Goal: Contribute content: Add original content to the website for others to see

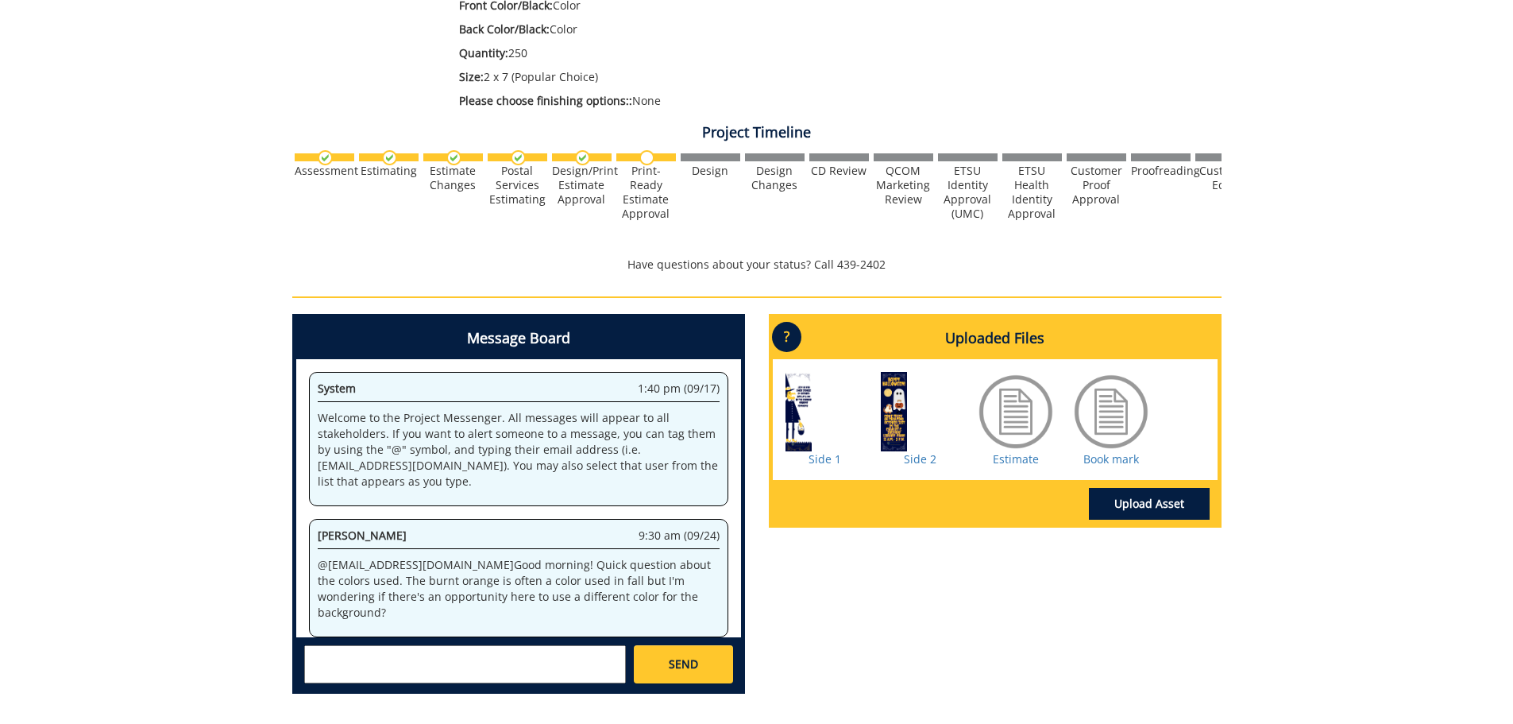
scroll to position [803, 0]
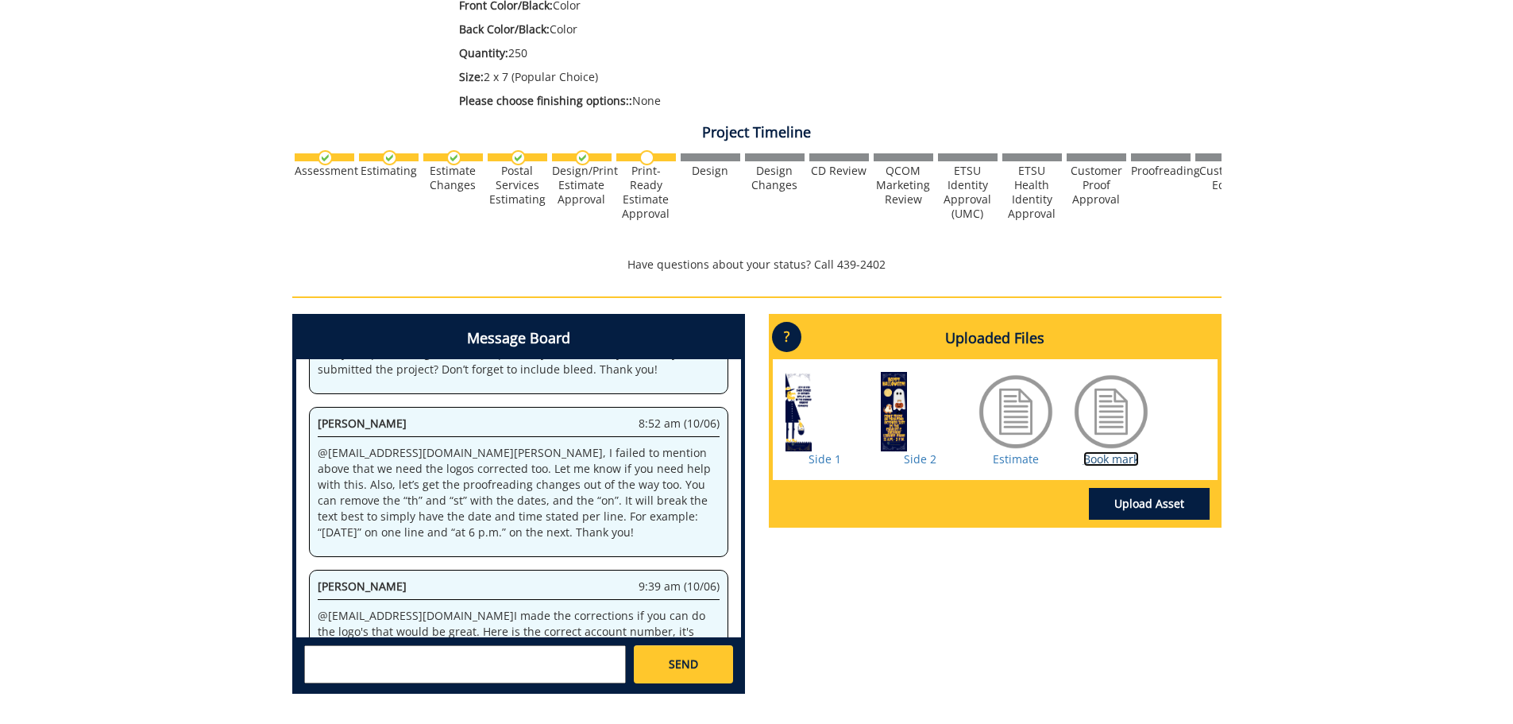
click at [1108, 459] on link "Book mark" at bounding box center [1111, 458] width 56 height 15
click at [1145, 509] on link "Upload Asset" at bounding box center [1149, 504] width 121 height 32
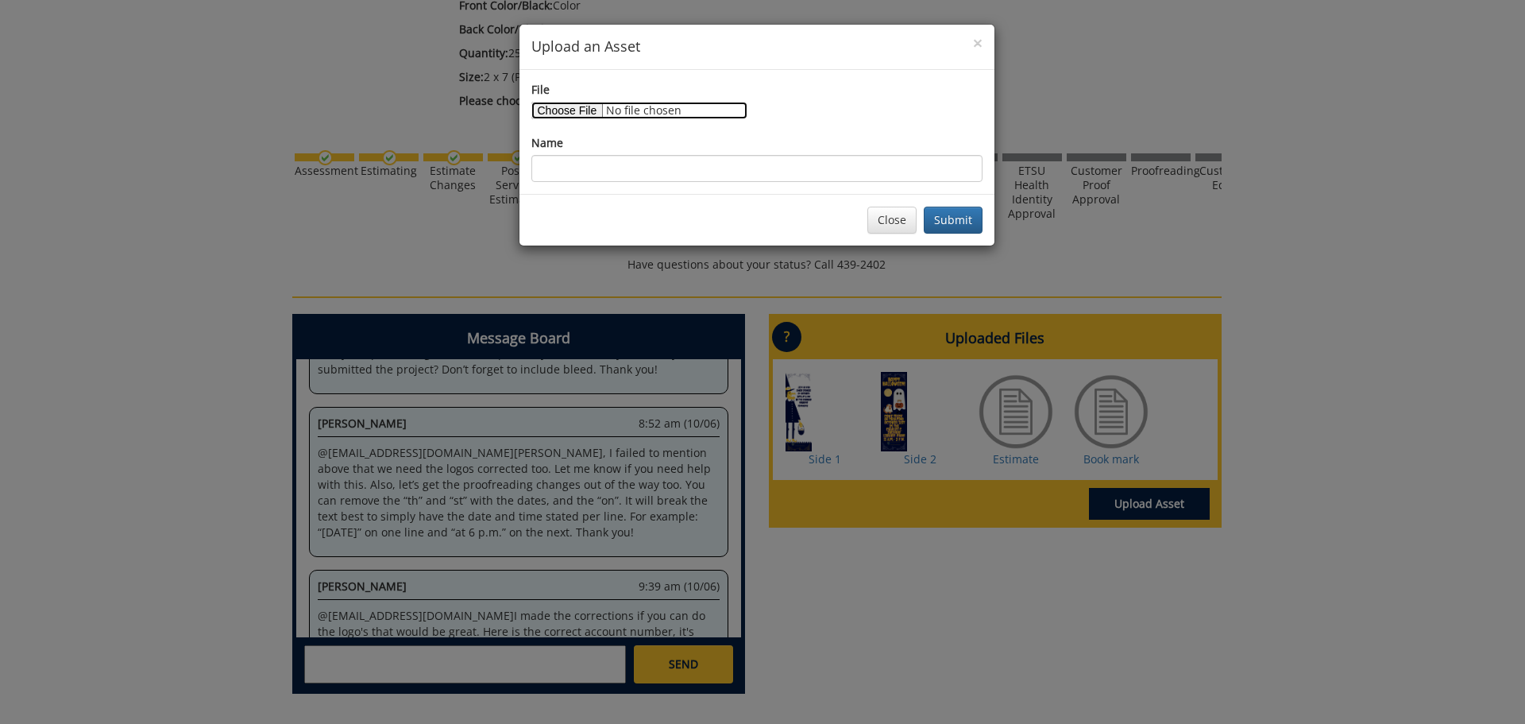
click at [591, 104] on input "File" at bounding box center [639, 110] width 216 height 17
type input "C:\fakepath\Copy of Halloween Bookmark (Macie) (4).pdf"
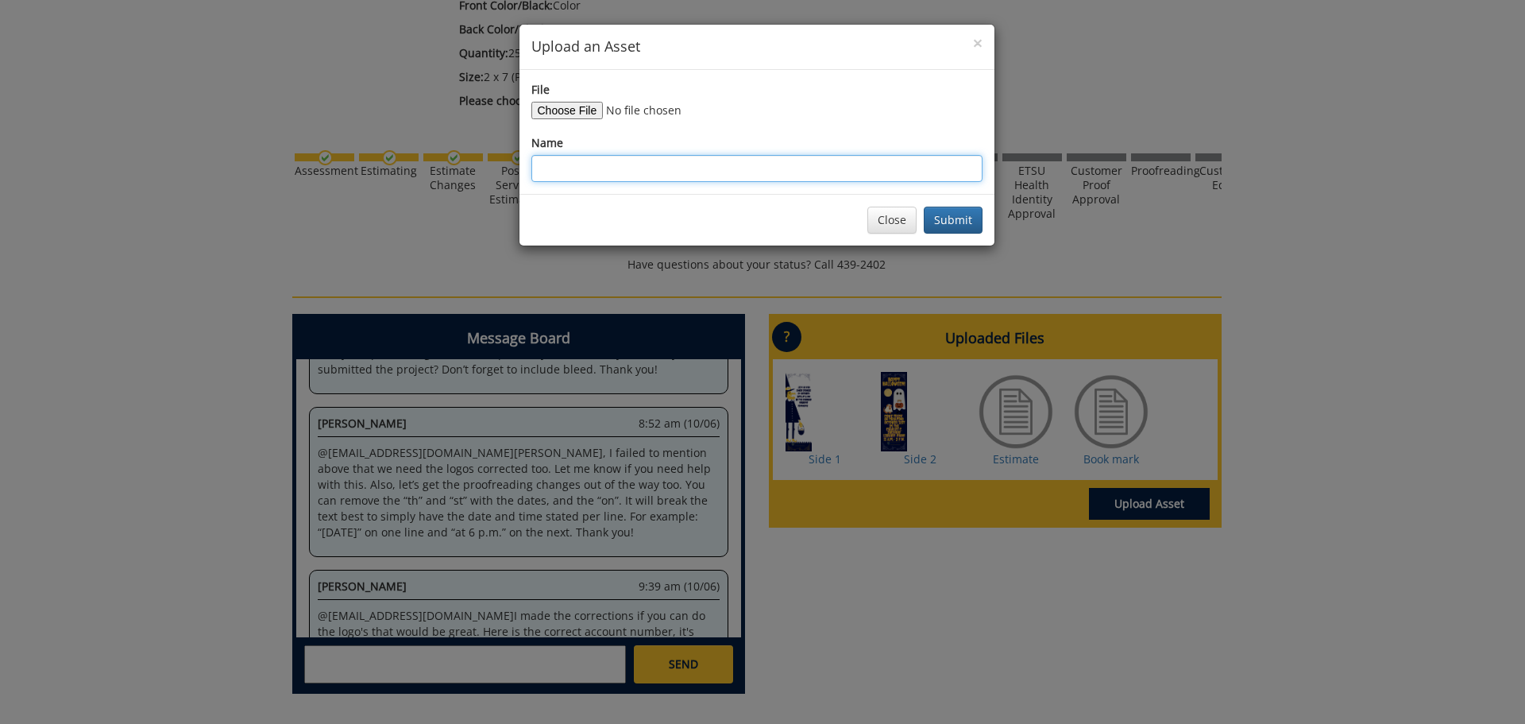
click at [612, 168] on input "Name" at bounding box center [756, 168] width 451 height 27
type input "Final"
click at [948, 216] on button "Submit" at bounding box center [953, 220] width 59 height 27
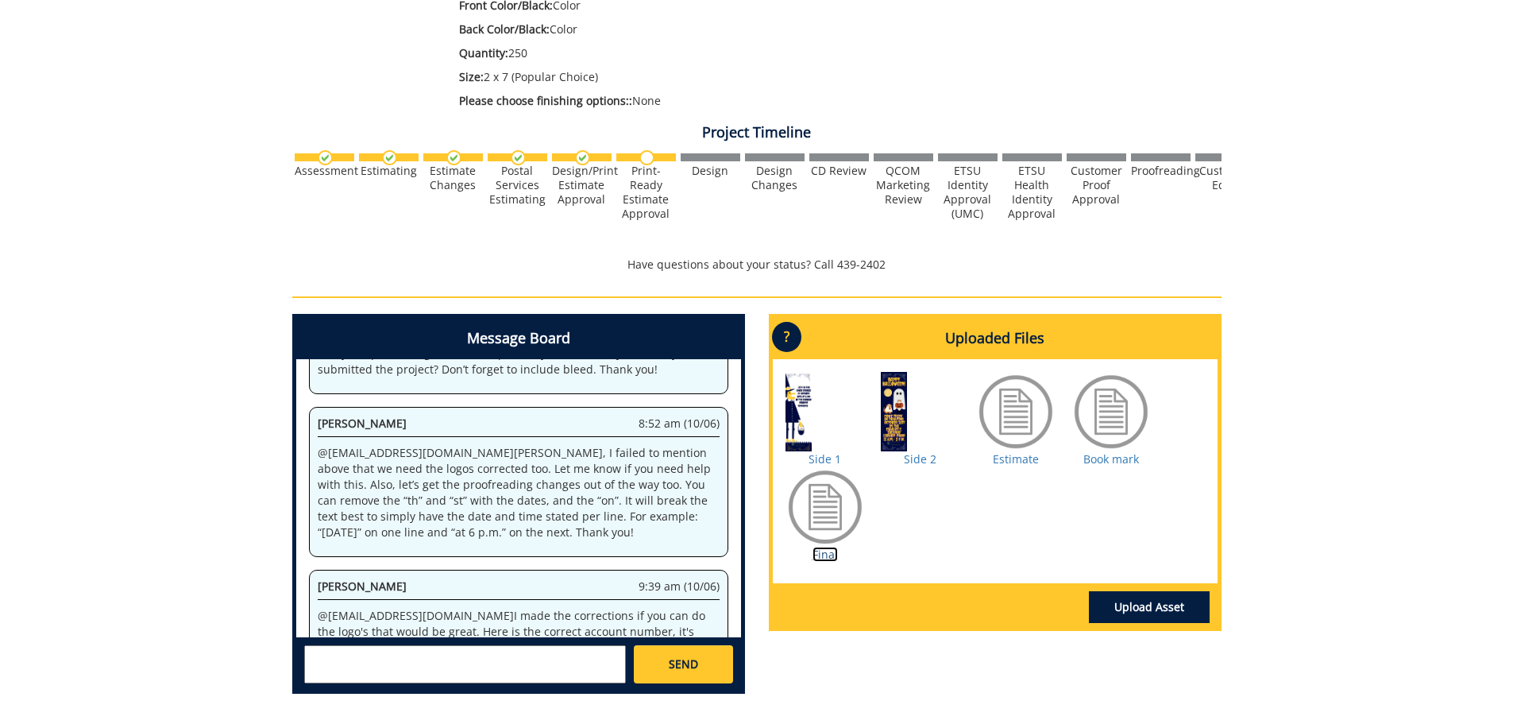
click at [820, 554] on link "Final" at bounding box center [825, 553] width 25 height 15
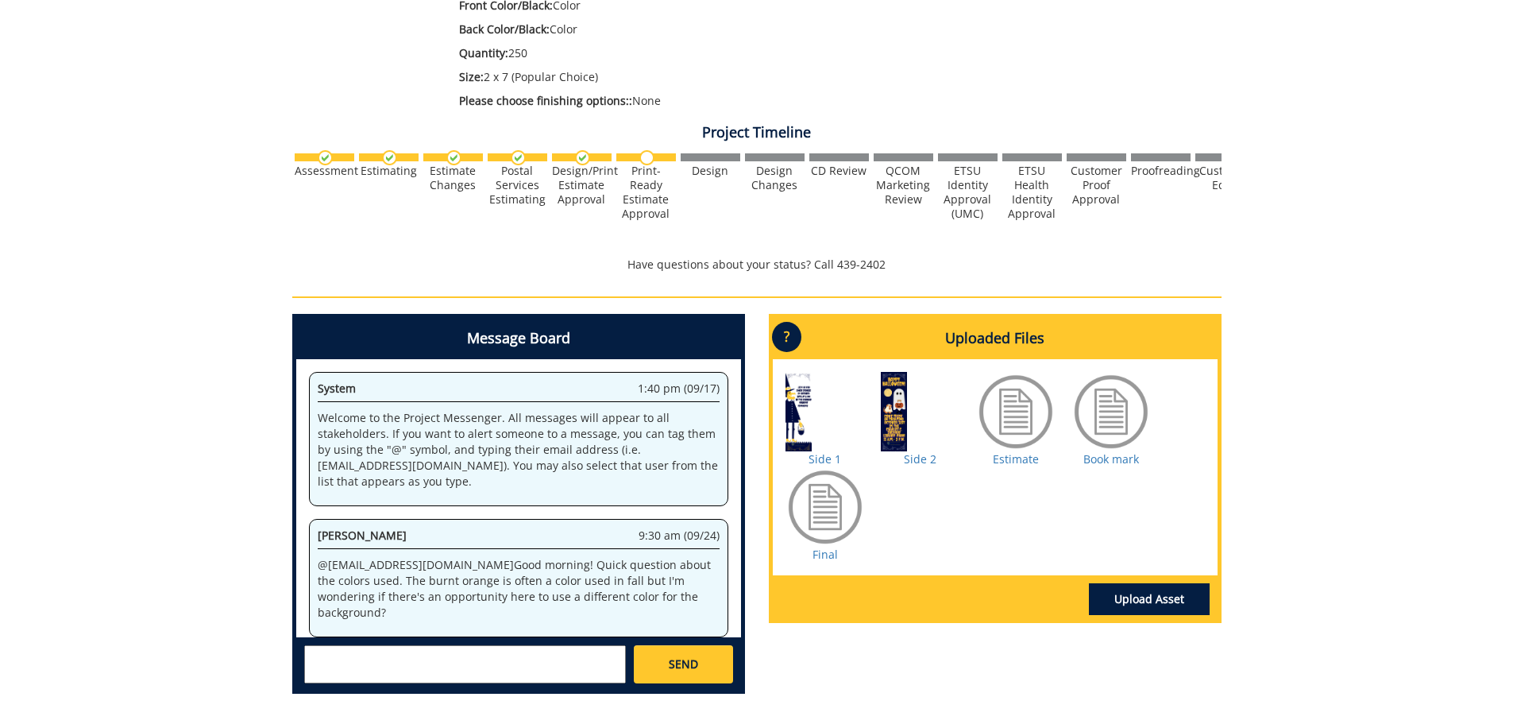
scroll to position [803, 0]
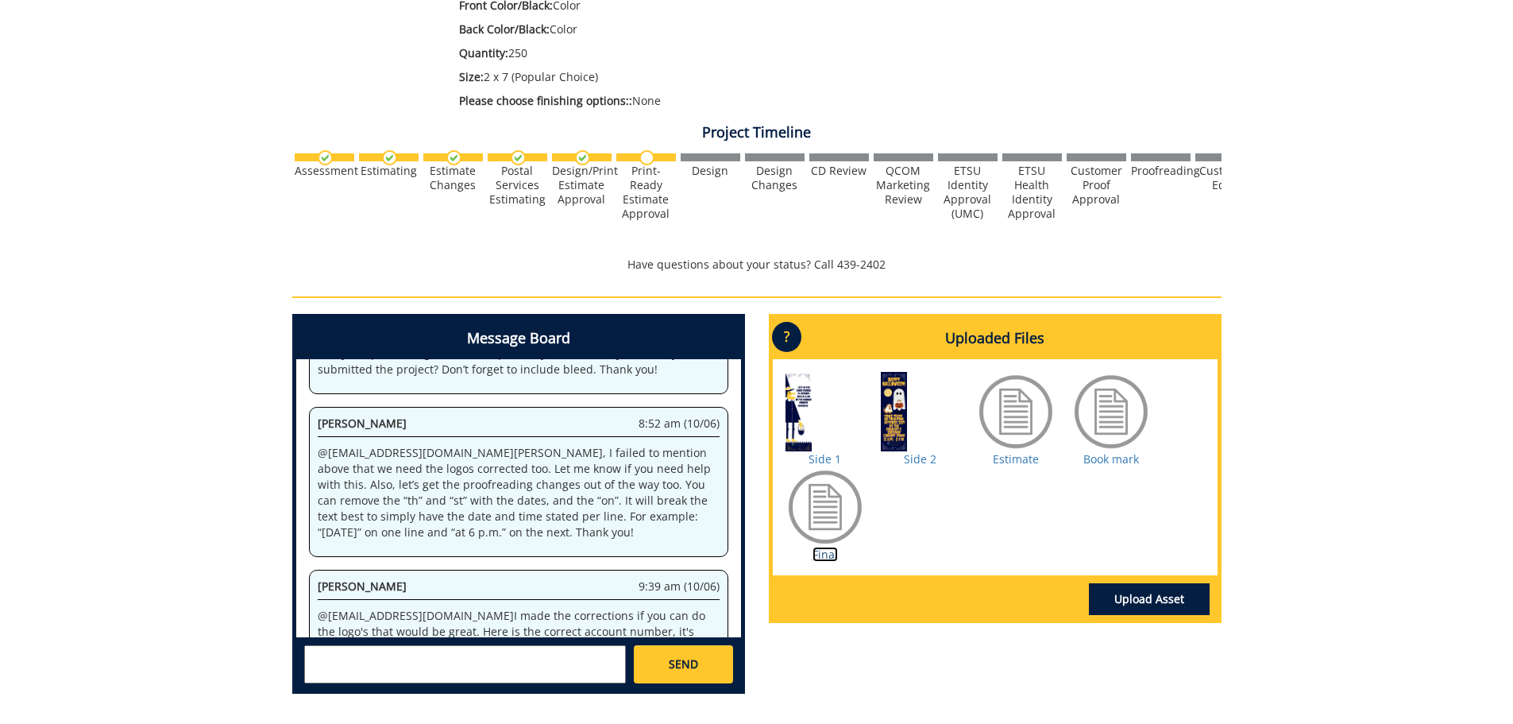
click at [821, 554] on link "Final" at bounding box center [825, 553] width 25 height 15
click at [481, 662] on textarea at bounding box center [465, 664] width 322 height 38
click at [345, 681] on strong "[PERSON_NAME]" at bounding box center [370, 677] width 89 height 15
type textarea "@[EMAIL_ADDRESS][DOMAIN_NAME] Please use the file labled final. Thank you [PERS…"
click at [693, 670] on span "SEND" at bounding box center [683, 664] width 29 height 16
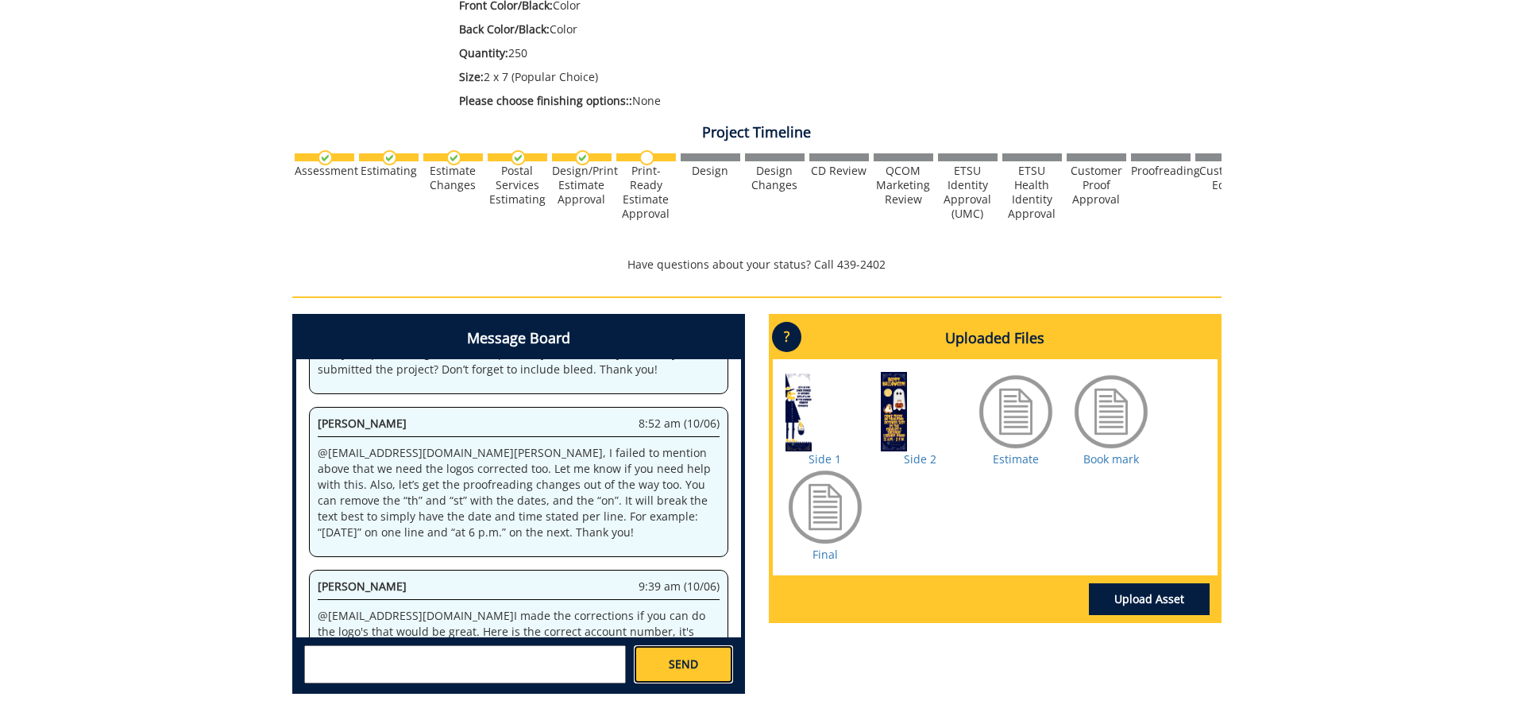
scroll to position [886, 0]
